Goal: Task Accomplishment & Management: Manage account settings

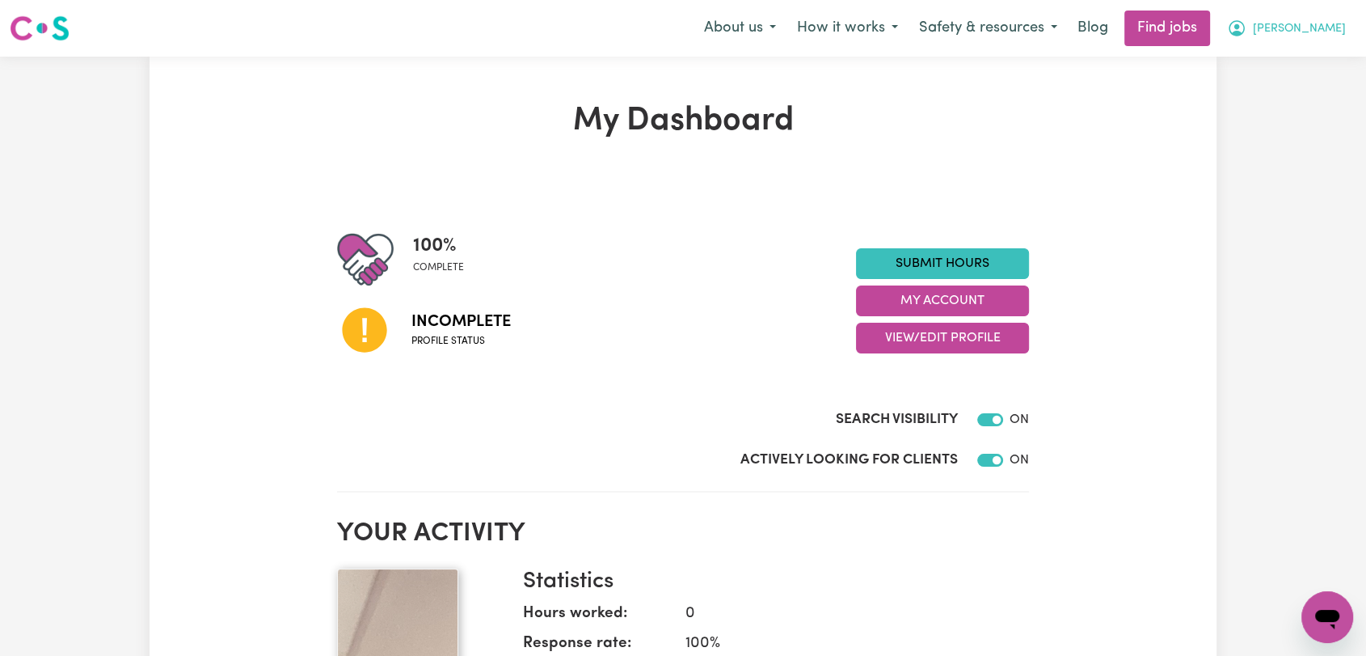
click at [1326, 28] on span "[PERSON_NAME]" at bounding box center [1299, 29] width 93 height 18
click at [1294, 118] on link "Logout" at bounding box center [1292, 123] width 128 height 31
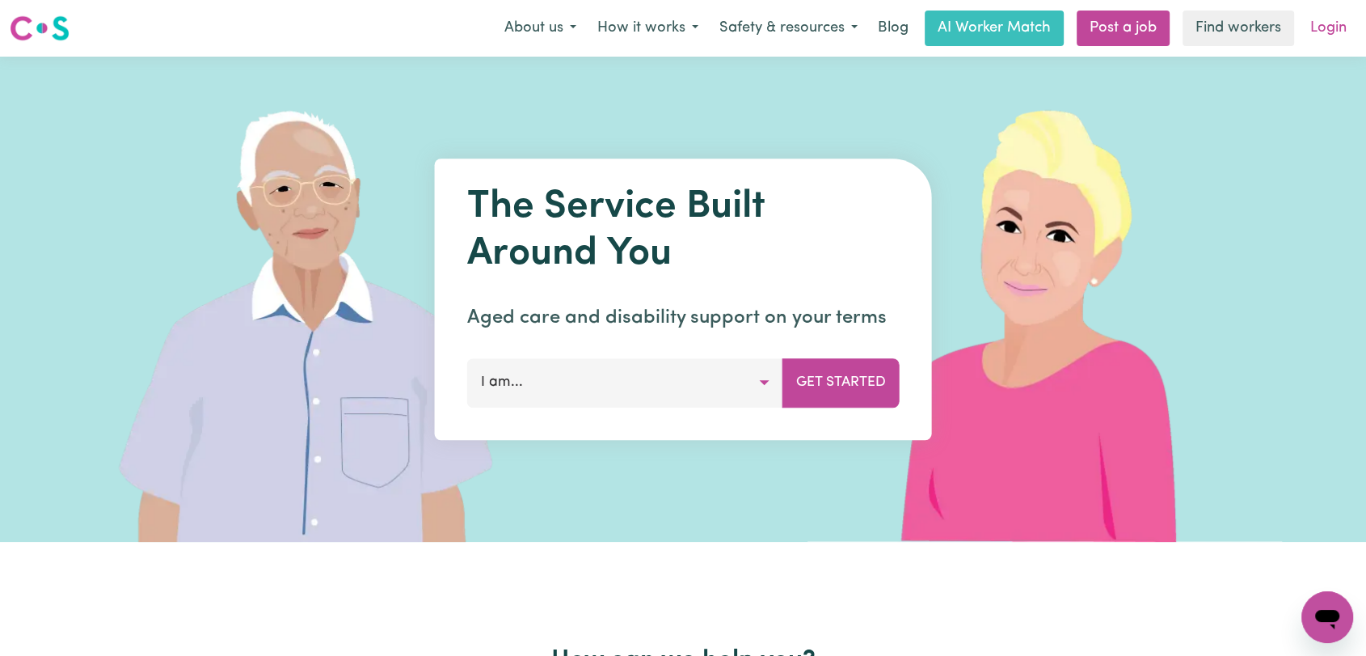
click at [1324, 16] on link "Login" at bounding box center [1329, 29] width 56 height 36
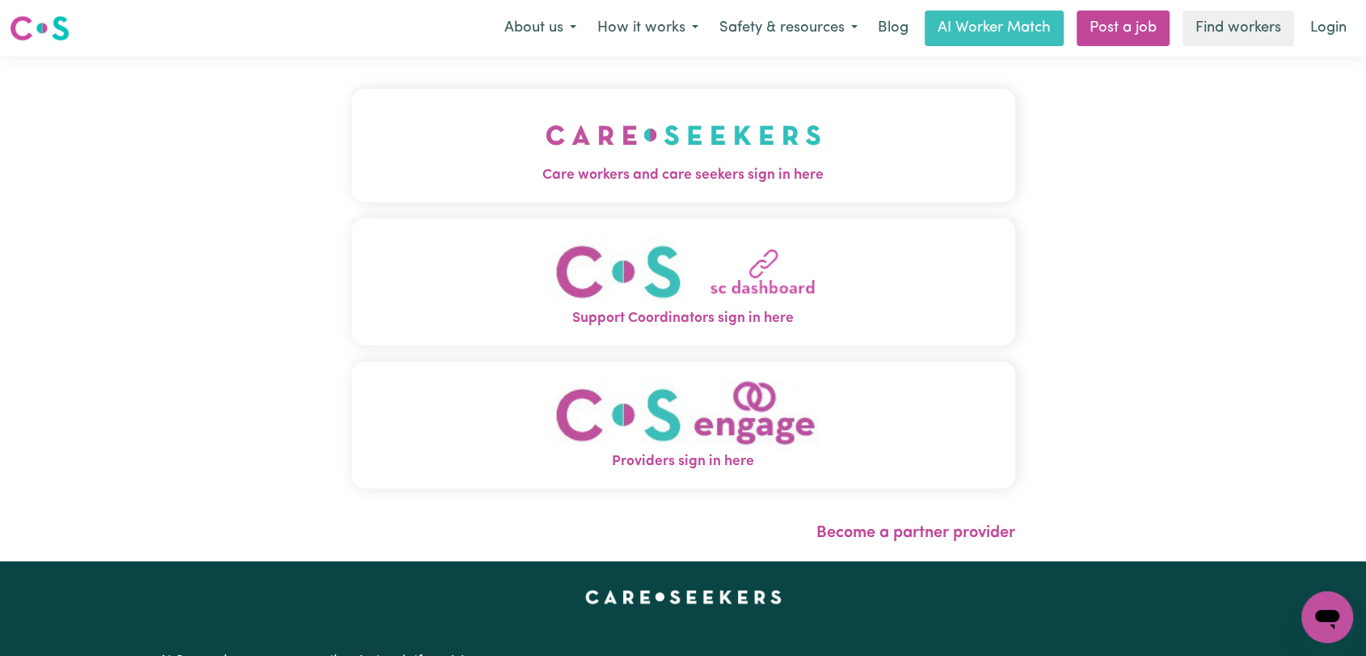
click at [565, 147] on img "Care workers and care seekers sign in here" at bounding box center [684, 135] width 276 height 60
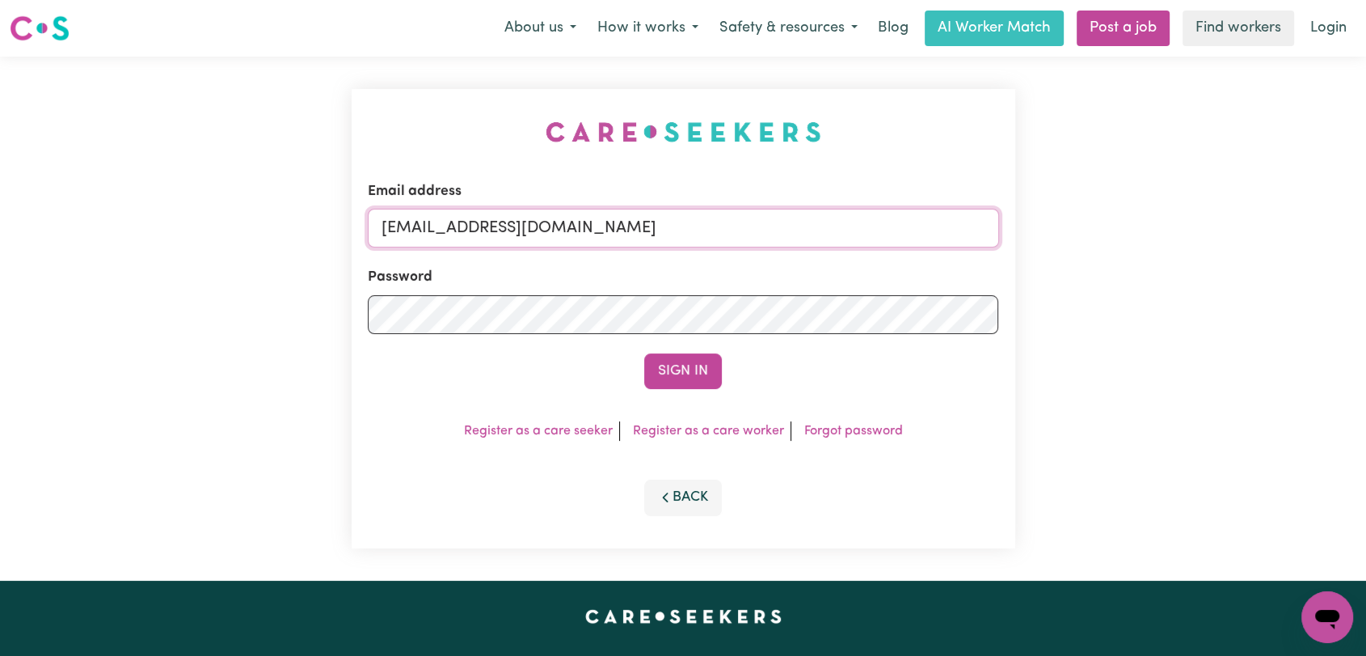
click at [663, 225] on input "[EMAIL_ADDRESS][DOMAIN_NAME]" at bounding box center [683, 228] width 631 height 39
drag, startPoint x: 465, startPoint y: 230, endPoint x: 707, endPoint y: 231, distance: 241.7
click at [707, 231] on input "Superuser~jakedworkin@hotmail.com" at bounding box center [683, 228] width 631 height 39
click at [710, 240] on input "Superuser~jakedworkin@hotmail.com" at bounding box center [683, 228] width 631 height 39
type input "onboardingcs@careseekers.com.au"
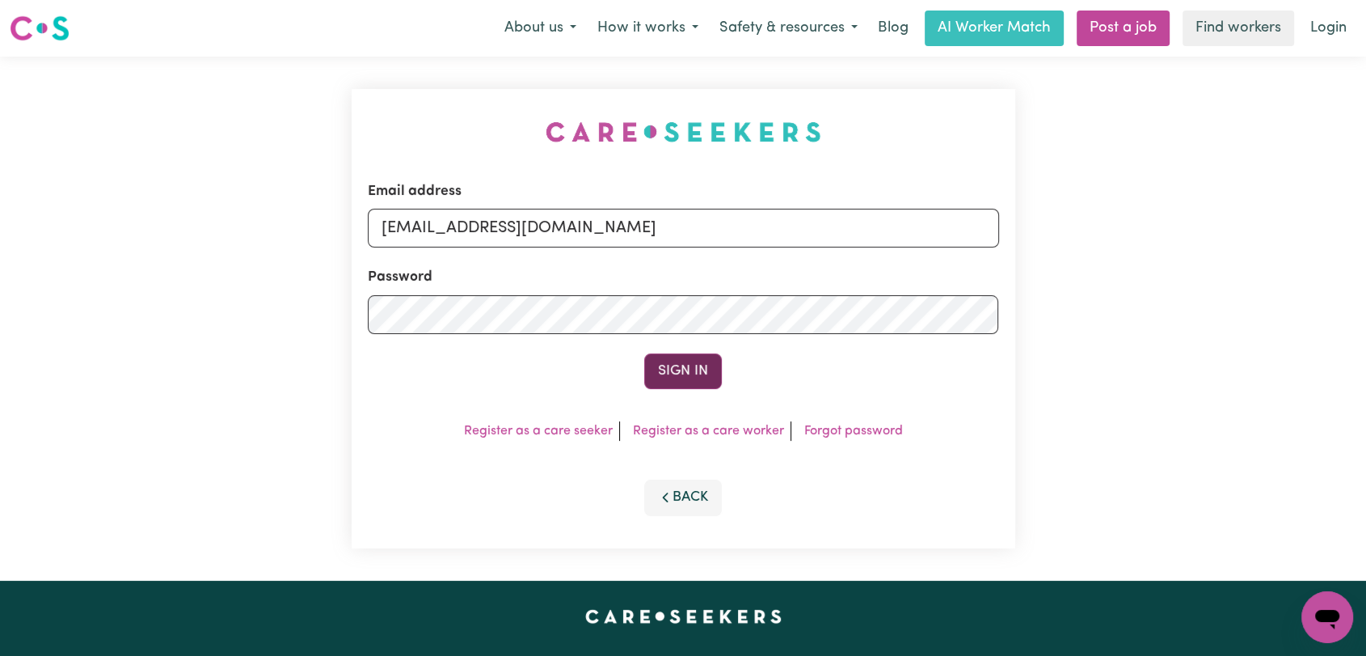
click at [699, 377] on button "Sign In" at bounding box center [683, 371] width 78 height 36
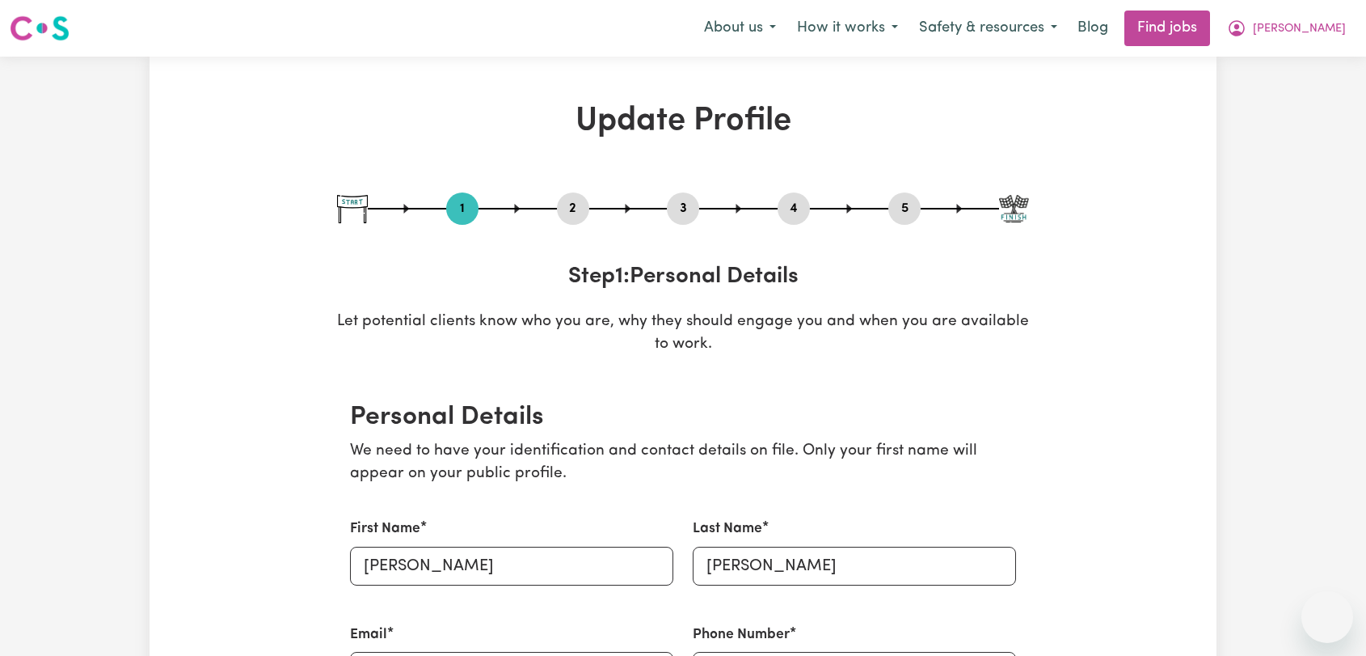
select select "[DEMOGRAPHIC_DATA]"
select select "Student Visa"
select select "Studying a healthcare related degree or qualification"
select select "60"
select select "77"
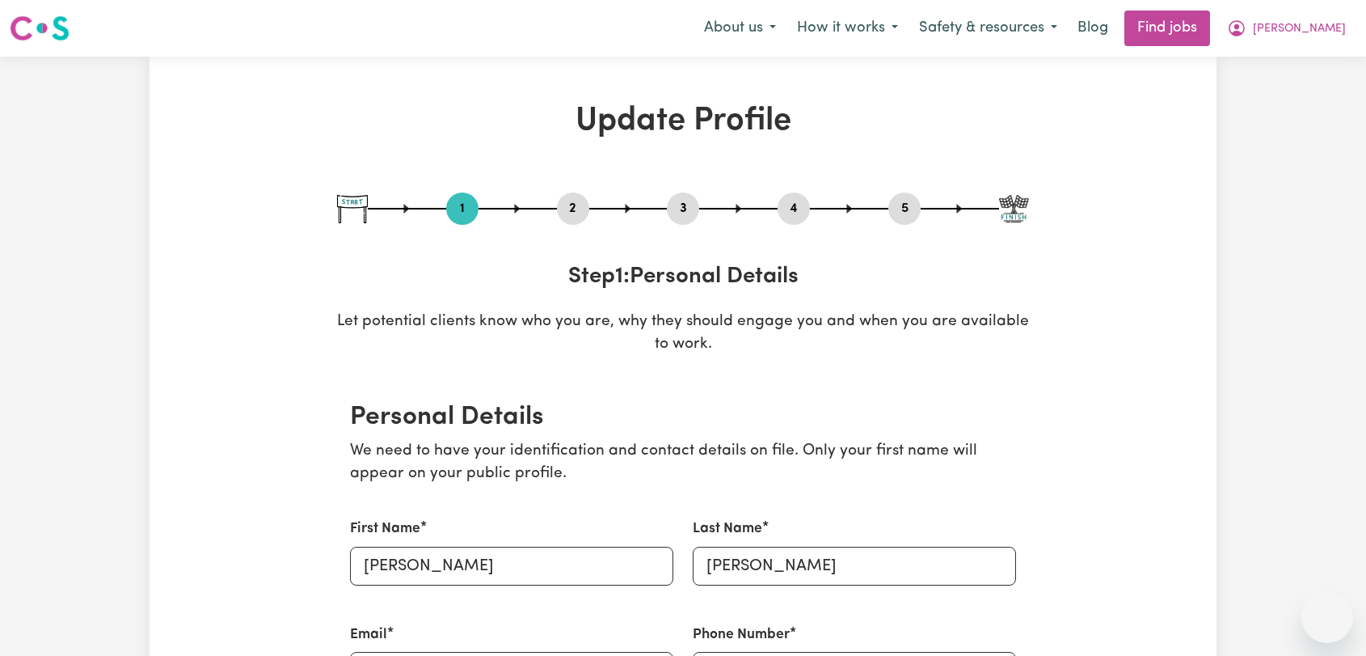
select select "100"
select select "120"
click at [1321, 32] on span "[PERSON_NAME]" at bounding box center [1299, 29] width 93 height 18
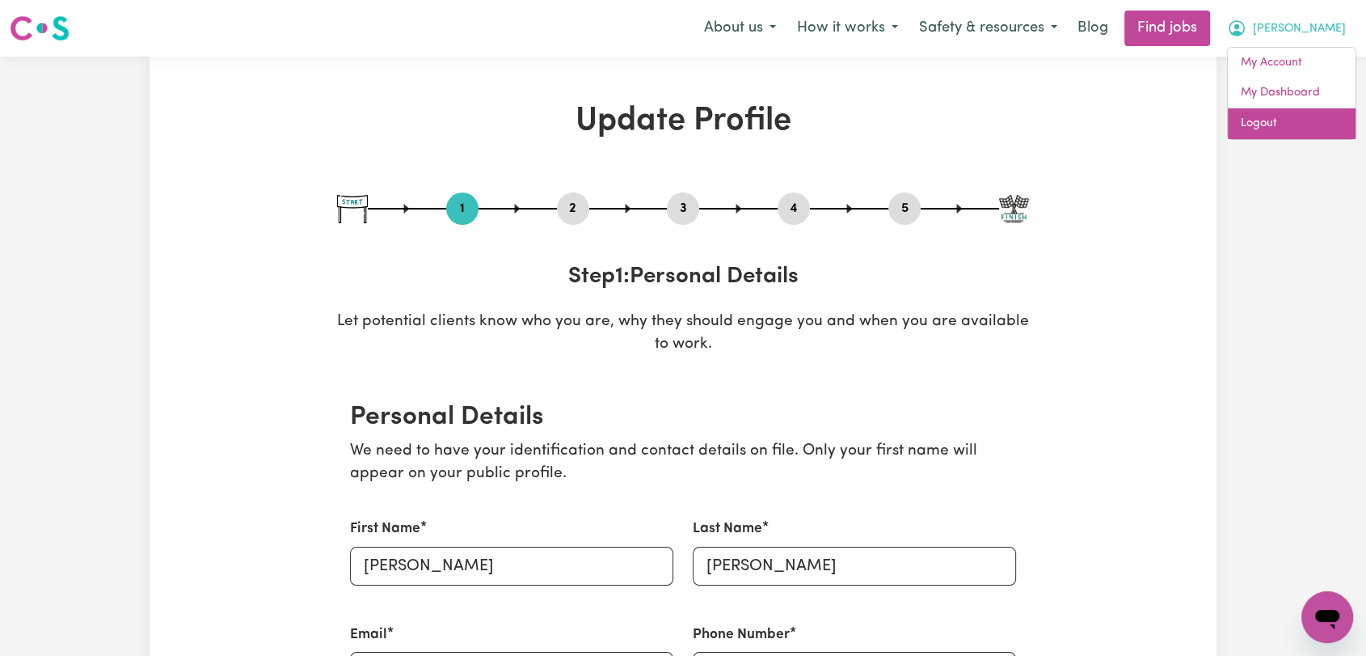
click at [1292, 127] on link "Logout" at bounding box center [1292, 123] width 128 height 31
